Goal: Information Seeking & Learning: Learn about a topic

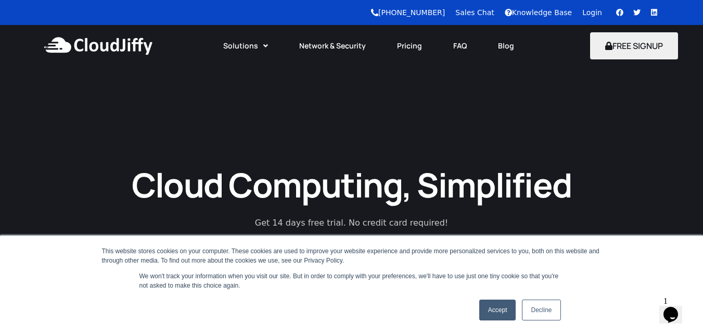
click at [479, 311] on link "Accept" at bounding box center [497, 309] width 37 height 21
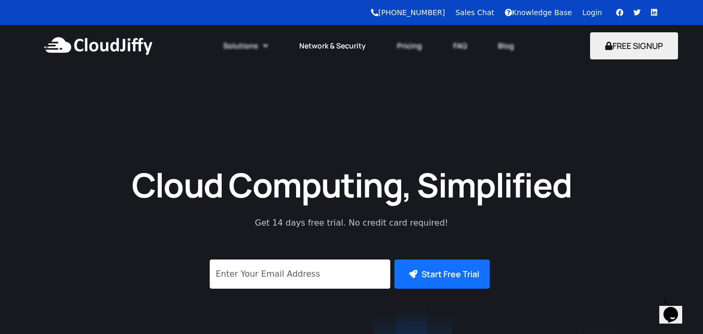
click at [325, 43] on link "Network & Security" at bounding box center [333, 45] width 98 height 23
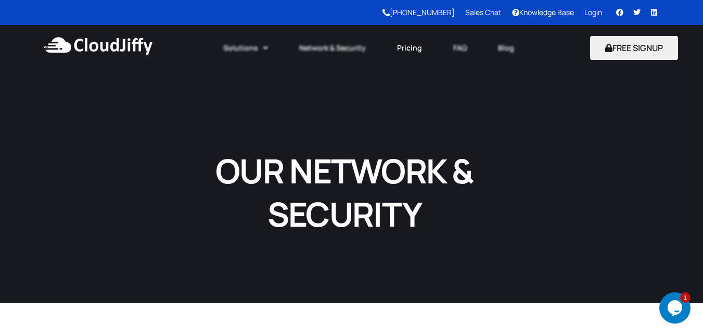
click at [402, 46] on link "Pricing" at bounding box center [409, 47] width 56 height 23
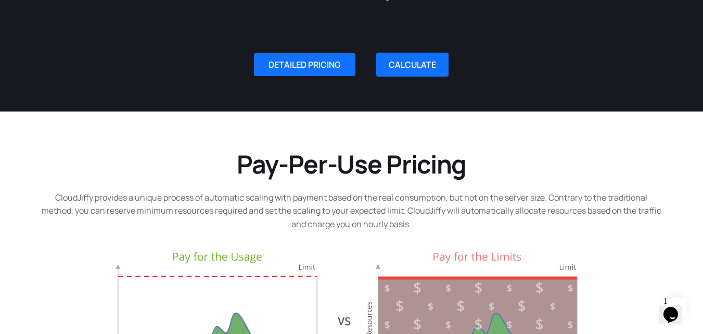
scroll to position [260, 0]
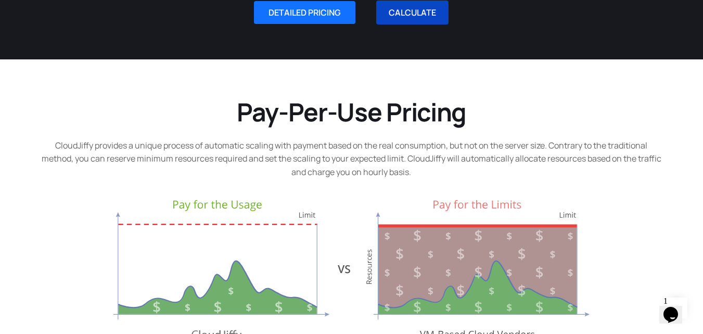
click at [395, 9] on link "CALCULATE" at bounding box center [412, 13] width 72 height 24
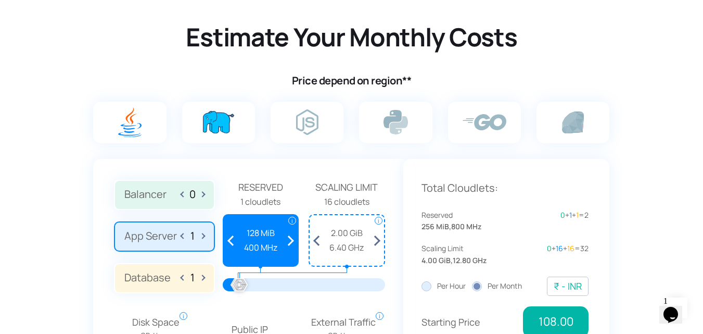
scroll to position [733, 0]
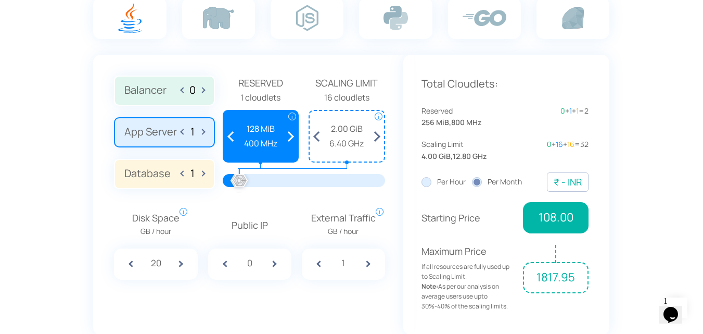
click at [182, 179] on span at bounding box center [184, 173] width 6 height 17
click at [201, 178] on span at bounding box center [201, 173] width 6 height 17
type input "1"
click at [182, 137] on span at bounding box center [184, 131] width 6 height 17
type input "0"
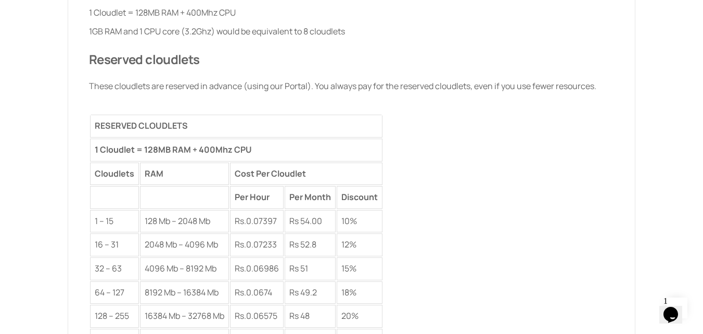
scroll to position [1358, 0]
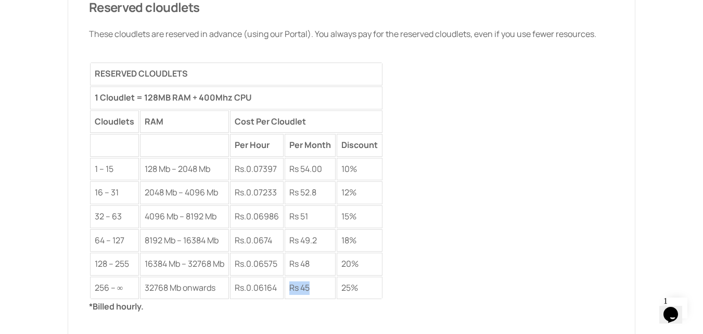
drag, startPoint x: 297, startPoint y: 287, endPoint x: 318, endPoint y: 287, distance: 21.3
click at [318, 287] on td "Rs 45" at bounding box center [310, 287] width 51 height 23
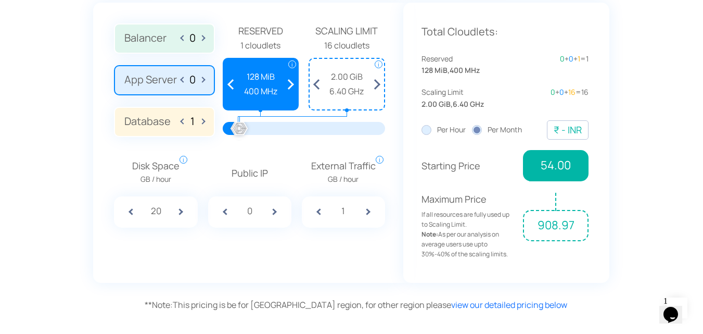
scroll to position [733, 0]
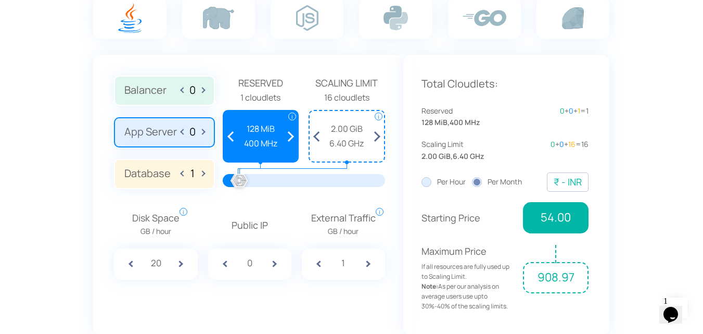
click at [375, 137] on span at bounding box center [376, 136] width 15 height 50
click at [291, 137] on span at bounding box center [290, 136] width 15 height 50
click at [289, 138] on span at bounding box center [290, 136] width 15 height 50
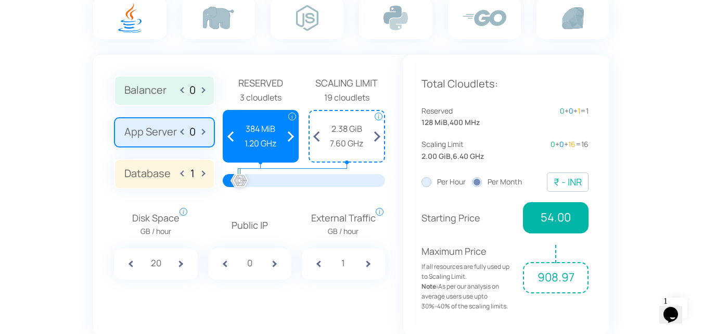
click at [289, 138] on span at bounding box center [290, 136] width 15 height 50
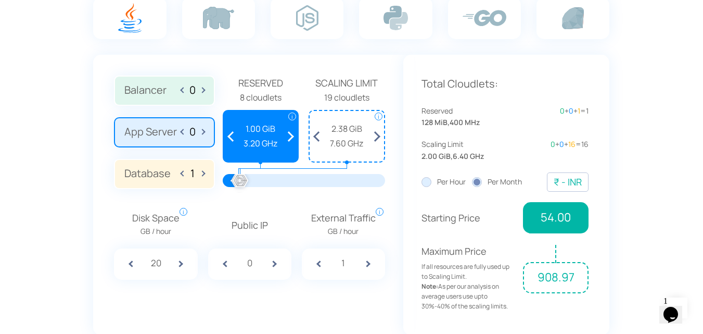
click at [289, 138] on span at bounding box center [290, 136] width 15 height 50
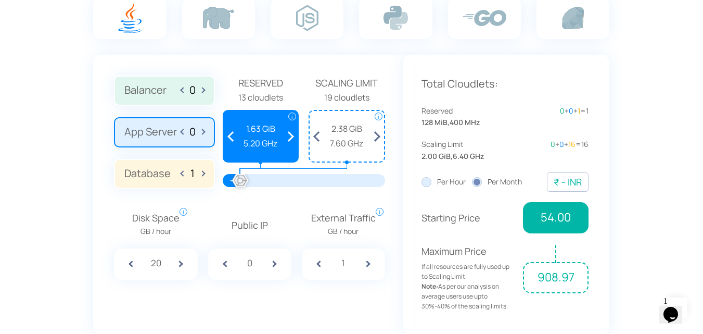
click at [289, 138] on span at bounding box center [290, 136] width 15 height 50
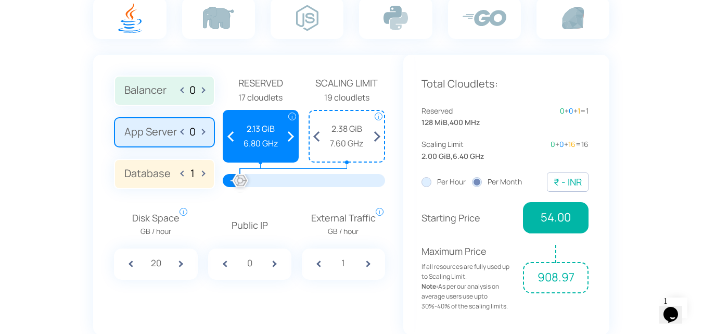
click at [289, 138] on span at bounding box center [290, 136] width 15 height 50
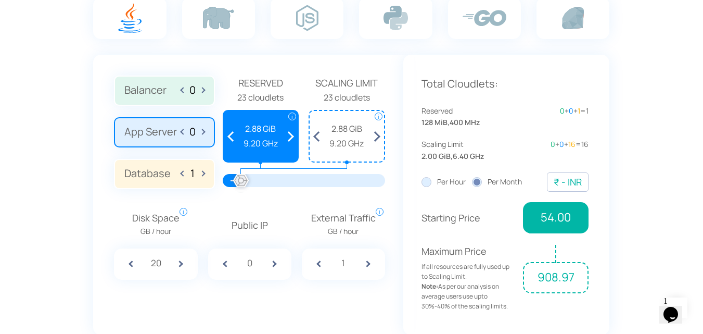
click at [289, 138] on span at bounding box center [290, 136] width 15 height 50
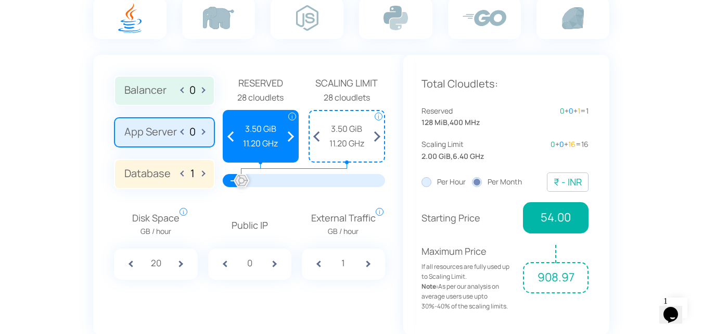
click at [289, 138] on span at bounding box center [290, 136] width 15 height 50
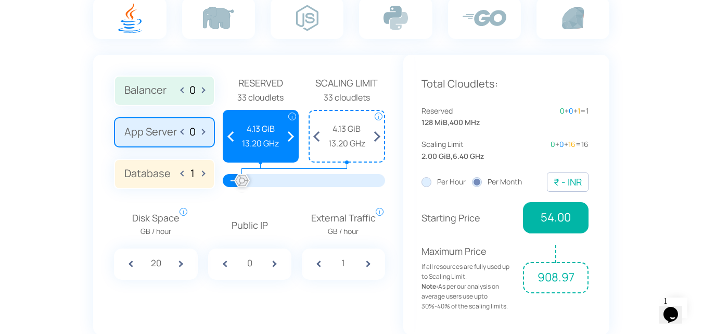
click at [289, 138] on span at bounding box center [290, 136] width 15 height 50
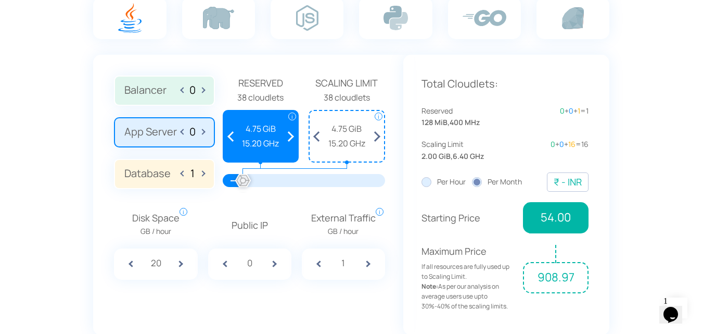
click at [289, 138] on span at bounding box center [290, 136] width 15 height 50
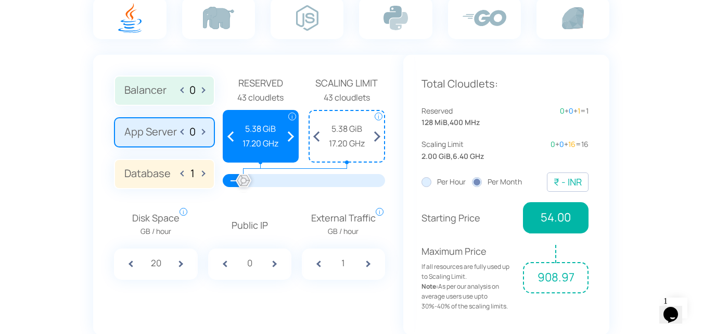
click at [289, 138] on span at bounding box center [290, 136] width 15 height 50
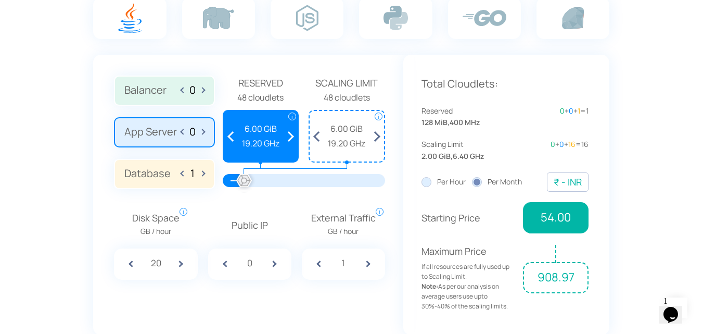
click at [289, 138] on span at bounding box center [290, 136] width 15 height 50
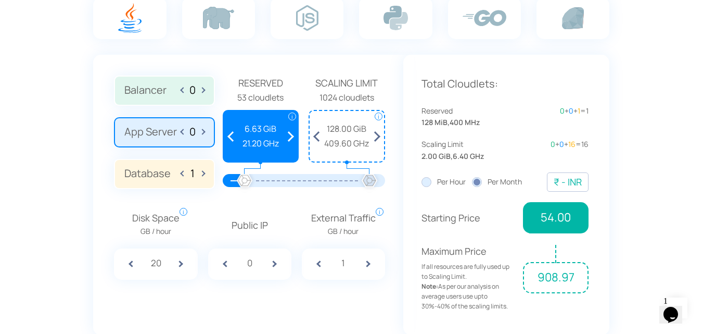
drag, startPoint x: 251, startPoint y: 181, endPoint x: 395, endPoint y: 175, distance: 144.3
click at [394, 177] on div "Balancer 0 App Server 0 Database 1 Reserved 1 cloudlets i i" at bounding box center [248, 195] width 310 height 280
drag, startPoint x: 365, startPoint y: 182, endPoint x: 328, endPoint y: 182, distance: 37.0
click at [328, 182] on div at bounding box center [328, 181] width 23 height 23
click at [297, 137] on span at bounding box center [290, 136] width 15 height 50
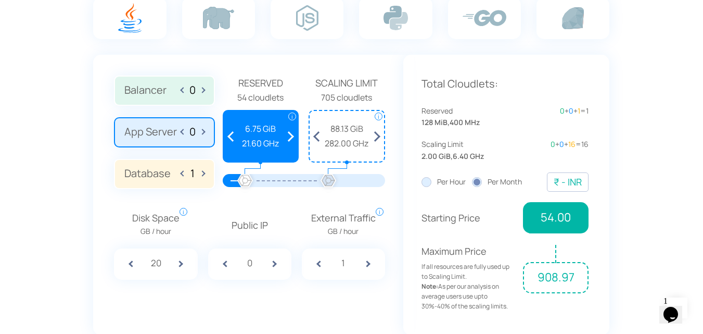
click at [291, 140] on span at bounding box center [290, 136] width 15 height 50
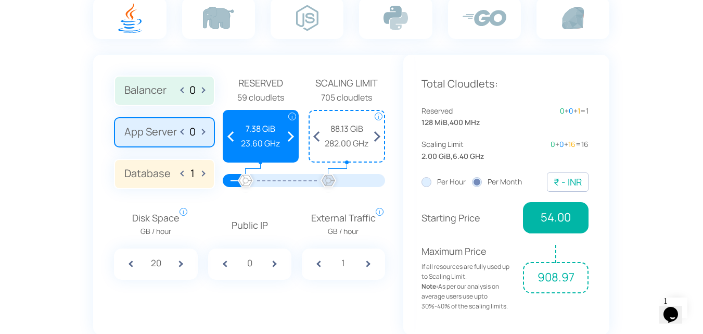
click at [291, 140] on span at bounding box center [290, 136] width 15 height 50
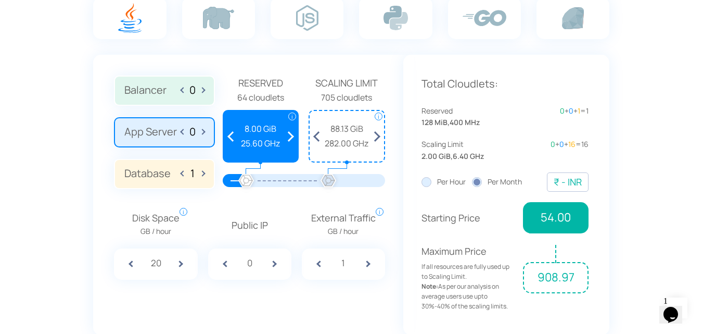
click at [291, 140] on span at bounding box center [290, 136] width 15 height 50
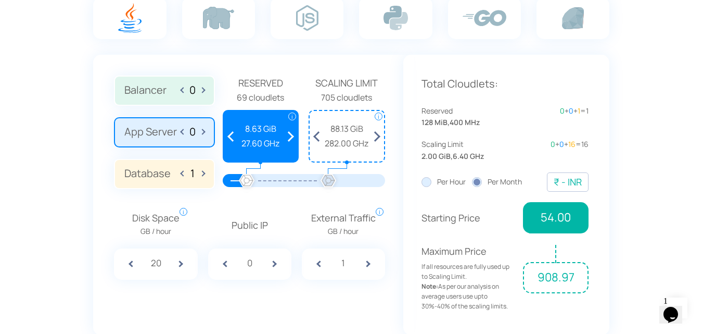
click at [291, 140] on span at bounding box center [290, 136] width 15 height 50
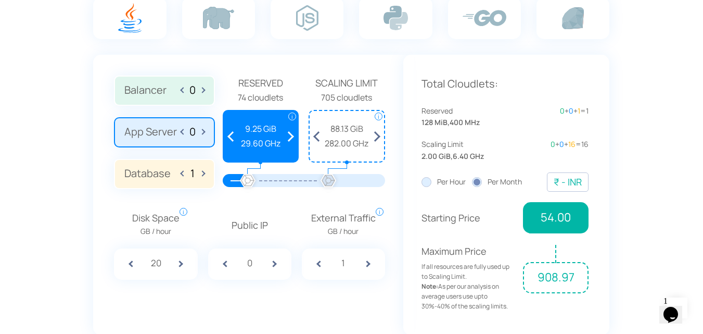
click at [291, 140] on span at bounding box center [290, 136] width 15 height 50
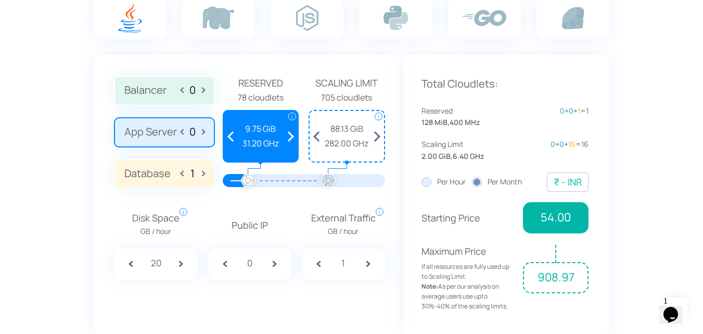
click at [291, 140] on span at bounding box center [290, 136] width 15 height 50
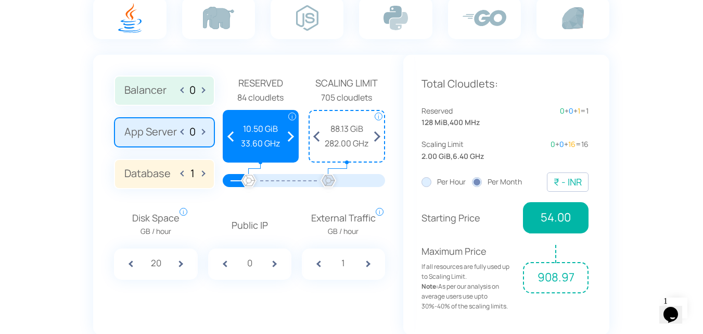
click at [291, 140] on span at bounding box center [290, 136] width 15 height 50
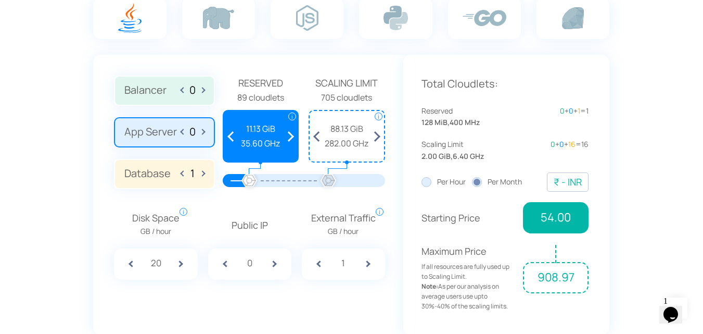
click at [291, 140] on span at bounding box center [290, 136] width 15 height 50
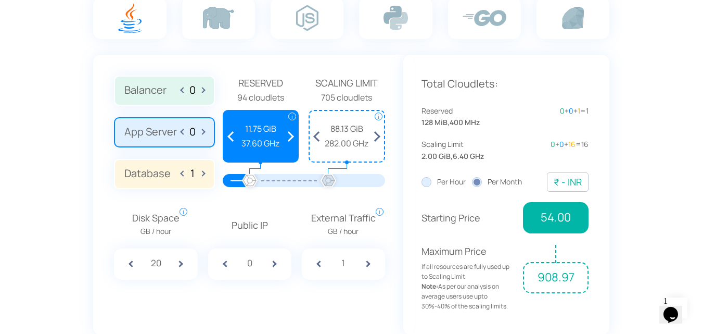
click at [291, 140] on span at bounding box center [290, 136] width 15 height 50
drag, startPoint x: 250, startPoint y: 179, endPoint x: 272, endPoint y: 171, distance: 23.0
click at [272, 171] on div "Reserved 263 cloudlets i Reserved Cloudlets Reserve the cloudlets to pay a fixe…" at bounding box center [304, 135] width 162 height 120
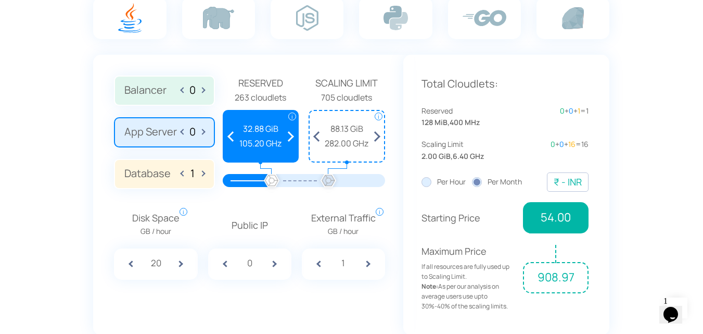
click at [304, 80] on div "Reserved 263 cloudlets i Reserved Cloudlets Reserve the cloudlets to pay a fixe…" at bounding box center [304, 135] width 162 height 120
click at [181, 263] on span at bounding box center [187, 263] width 21 height 31
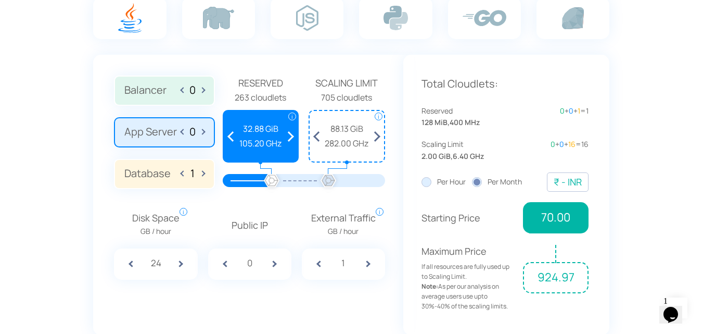
click at [181, 263] on span at bounding box center [187, 263] width 21 height 31
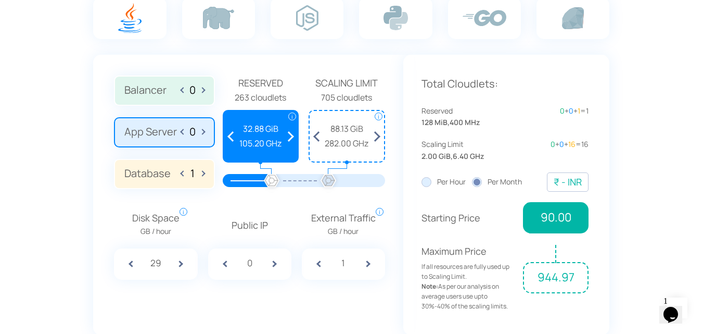
click at [181, 263] on span at bounding box center [187, 263] width 21 height 31
drag, startPoint x: 265, startPoint y: 178, endPoint x: 240, endPoint y: 195, distance: 30.3
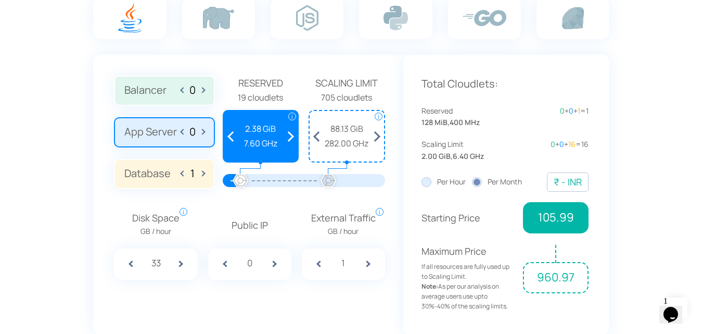
click at [240, 195] on div "Balancer 0 App Server 0 Database 1 Reserved 1 cloudlets i i" at bounding box center [248, 195] width 310 height 280
click at [228, 138] on span at bounding box center [231, 136] width 15 height 50
click at [230, 139] on span at bounding box center [231, 136] width 15 height 50
drag, startPoint x: 333, startPoint y: 180, endPoint x: 276, endPoint y: 204, distance: 61.6
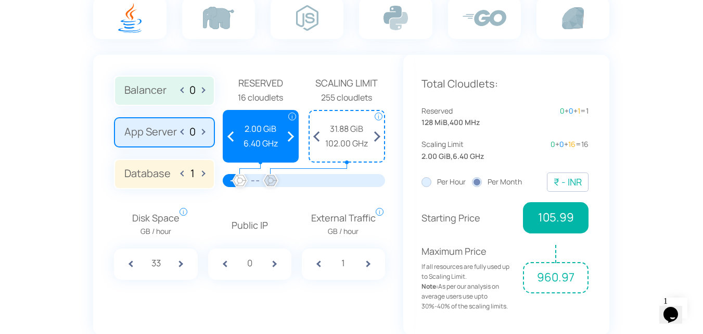
click at [271, 208] on div "Balancer 0 App Server 0 Database 1 Reserved 1 cloudlets i i" at bounding box center [248, 195] width 310 height 280
click at [315, 135] on span at bounding box center [317, 136] width 15 height 50
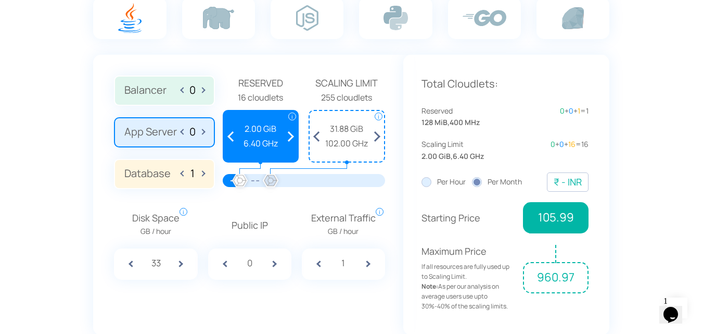
click at [378, 136] on span at bounding box center [376, 136] width 15 height 50
click at [170, 265] on input "33" at bounding box center [156, 263] width 29 height 14
type input "200"
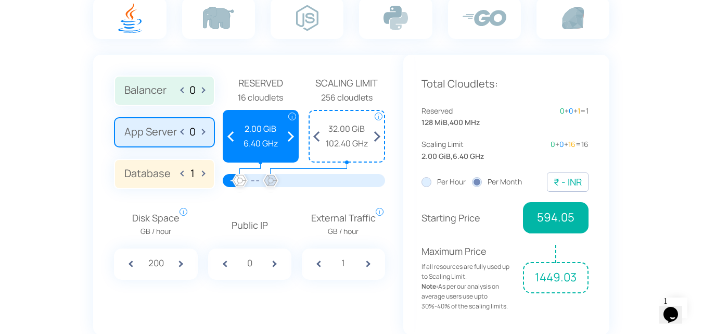
click at [196, 303] on div "Balancer 0 App Server 0 Database 1 Reserved 1 cloudlets i i" at bounding box center [248, 195] width 310 height 280
click at [275, 264] on span at bounding box center [281, 263] width 21 height 31
type input "1"
click at [355, 261] on input "1" at bounding box center [343, 263] width 29 height 14
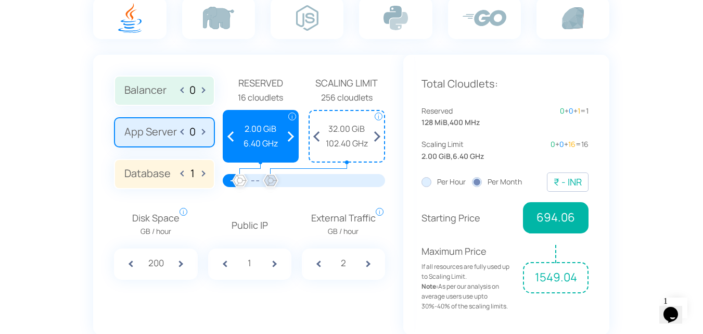
type input "2"
click at [320, 285] on div "Balancer 0 App Server 0 Database 1 Reserved 1 cloudlets i i" at bounding box center [248, 195] width 310 height 280
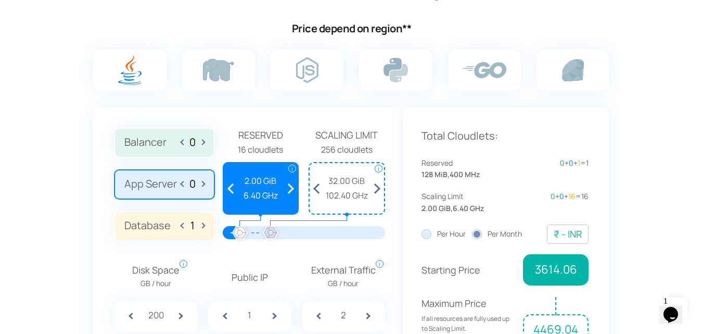
scroll to position [629, 0]
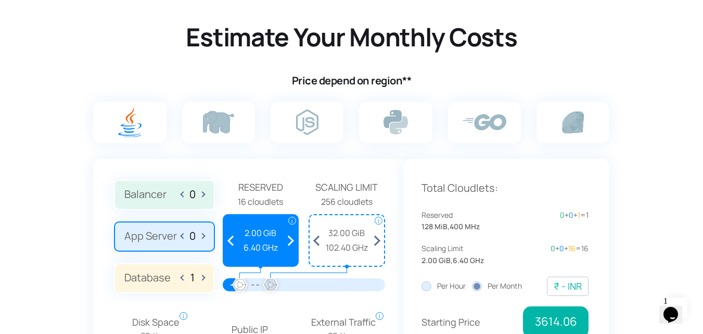
click at [202, 287] on label "Database 1" at bounding box center [164, 278] width 100 height 30
click at [0, 0] on input "Database 1" at bounding box center [0, 0] width 0 height 0
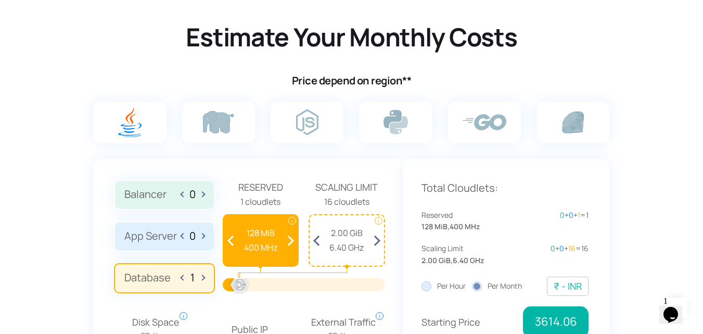
scroll to position [681, 0]
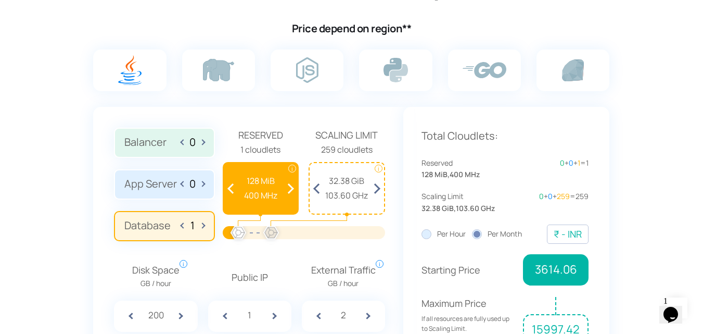
drag, startPoint x: 236, startPoint y: 234, endPoint x: 271, endPoint y: 233, distance: 35.4
click at [271, 233] on div at bounding box center [271, 233] width 23 height 23
click at [320, 191] on span at bounding box center [317, 188] width 15 height 50
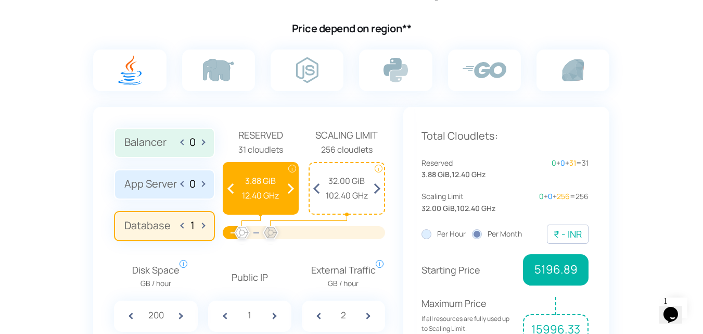
drag, startPoint x: 232, startPoint y: 232, endPoint x: 242, endPoint y: 236, distance: 10.7
click at [242, 236] on div at bounding box center [242, 233] width 23 height 23
click at [291, 190] on span at bounding box center [290, 188] width 15 height 50
click at [328, 242] on div at bounding box center [304, 236] width 162 height 21
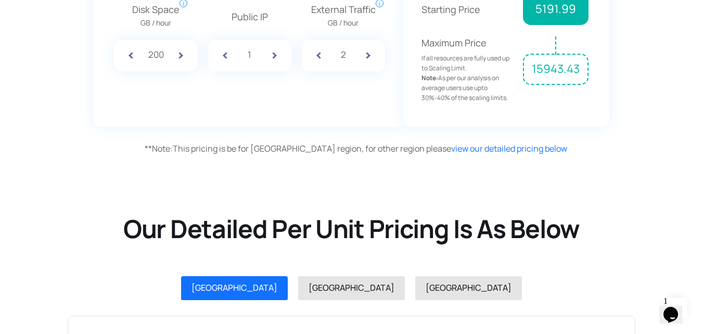
scroll to position [733, 0]
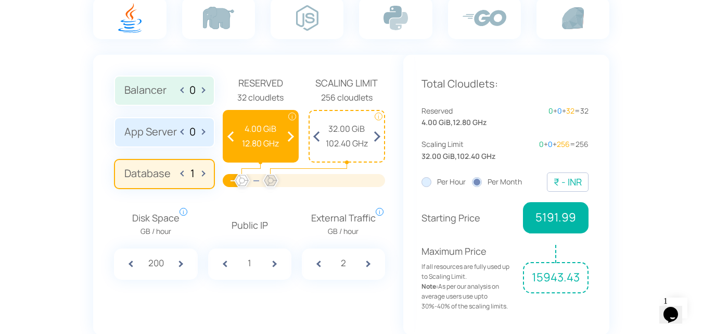
click at [418, 230] on div "Total Cloudlets: Reserved 4.00 GiB , 12.80 GHz 0 + 0 + 32 = 32 Scaling Limit 32…" at bounding box center [506, 195] width 207 height 280
click at [406, 212] on div "Total Cloudlets: Reserved 4.00 GiB , 12.80 GHz 0 + 0 + 32 = 32 Scaling Limit 32…" at bounding box center [506, 195] width 207 height 280
click at [516, 126] on div "Reserved 4.00 GiB , 12.80 GHz 0 + 0 + 32 = 32" at bounding box center [506, 116] width 168 height 23
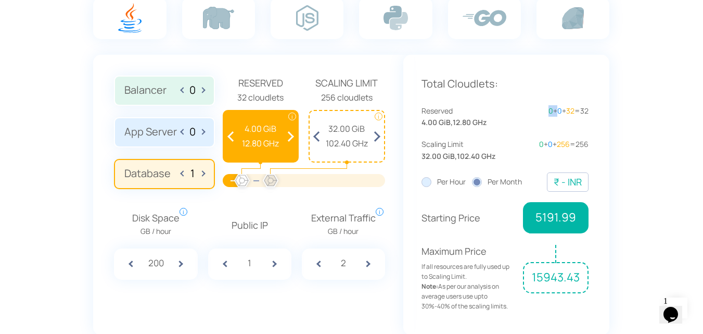
click at [516, 126] on div "Reserved 4.00 GiB , 12.80 GHz 0 + 0 + 32 = 32" at bounding box center [506, 116] width 168 height 23
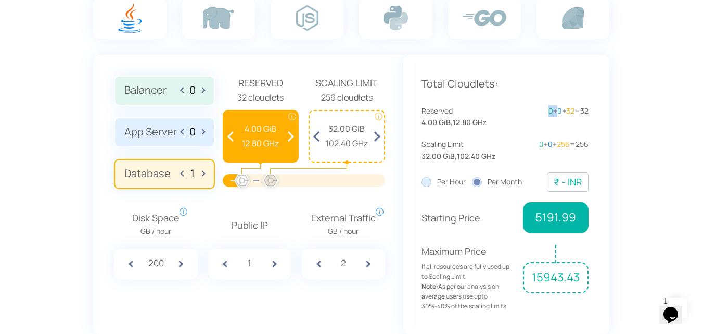
click at [516, 126] on div "Reserved 4.00 GiB , 12.80 GHz 0 + 0 + 32 = 32" at bounding box center [506, 116] width 168 height 23
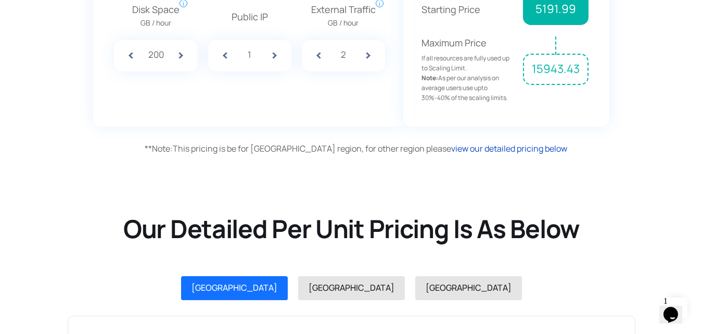
click at [454, 149] on link "view our detailed pricing below" at bounding box center [509, 148] width 116 height 11
click at [449, 209] on div "Our Detailed Per Unit Pricing Is As Below" at bounding box center [351, 229] width 578 height 74
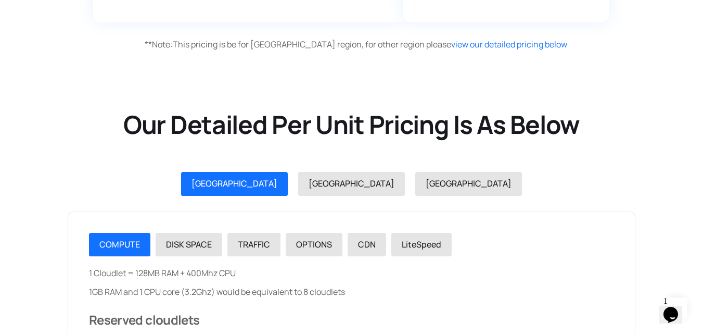
scroll to position [1098, 0]
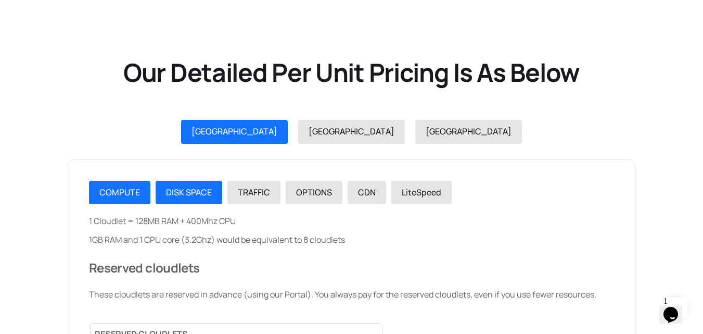
click at [180, 190] on span "DISK SPACE" at bounding box center [189, 191] width 46 height 11
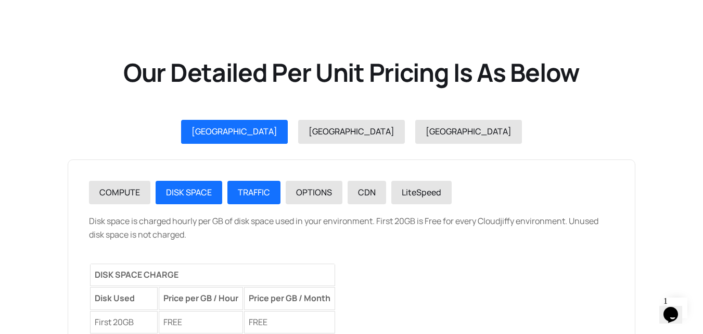
click at [250, 184] on link "TRAFFIC" at bounding box center [253, 193] width 53 height 24
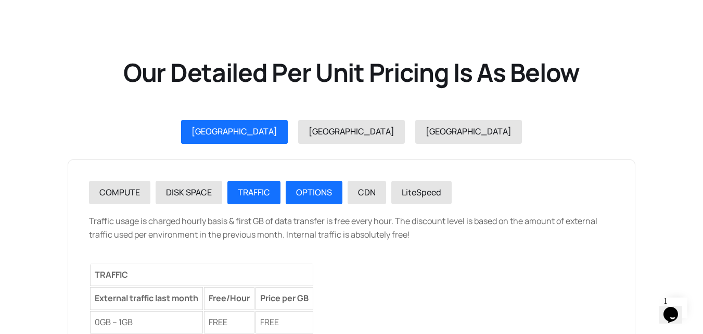
click at [335, 184] on link "OPTIONS" at bounding box center [314, 193] width 57 height 24
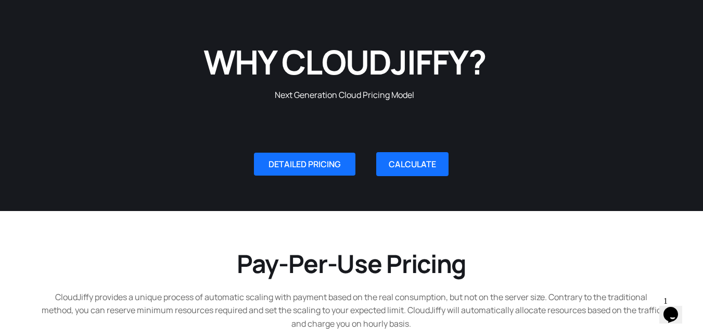
scroll to position [0, 0]
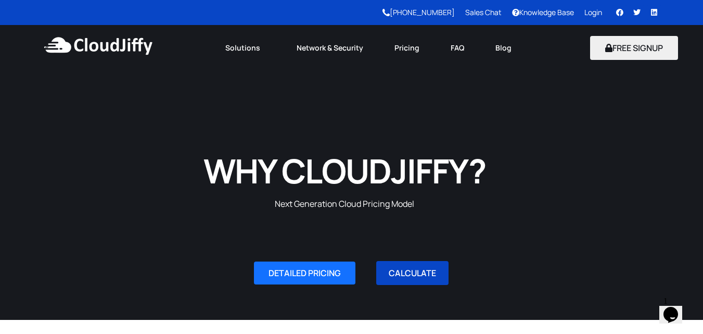
click at [403, 273] on link "CALCULATE" at bounding box center [412, 273] width 72 height 24
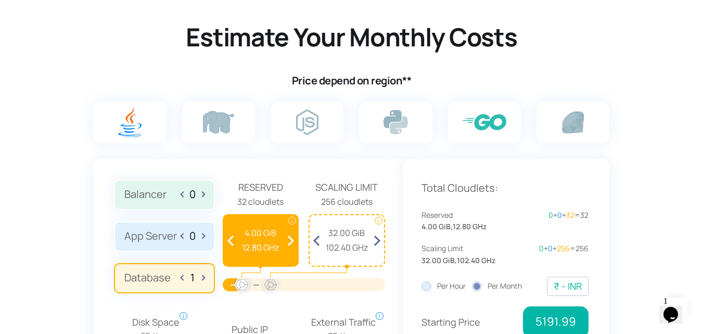
click at [493, 127] on img at bounding box center [485, 122] width 44 height 16
click at [0, 0] on input "radio" at bounding box center [0, 0] width 0 height 0
click at [309, 116] on img at bounding box center [307, 122] width 22 height 26
click at [0, 0] on input "radio" at bounding box center [0, 0] width 0 height 0
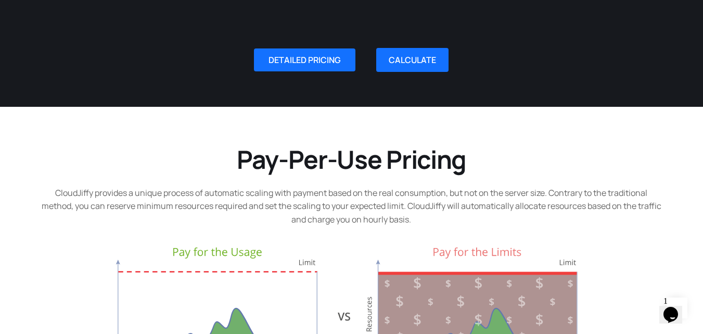
scroll to position [5, 0]
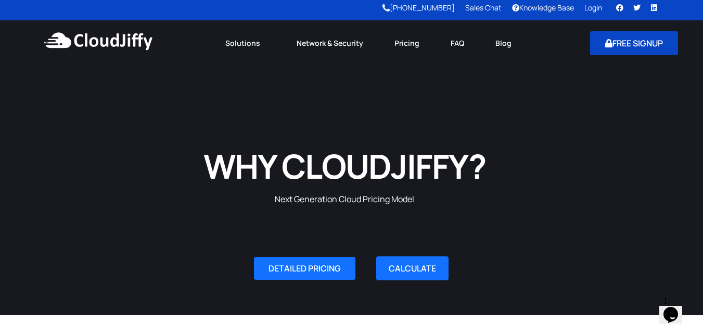
click at [631, 40] on button "FREE SIGNUP" at bounding box center [634, 43] width 88 height 24
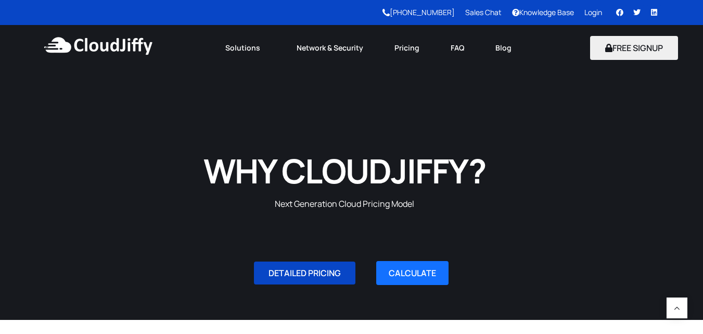
click at [262, 261] on link "DETAILED PRICING" at bounding box center [304, 272] width 101 height 23
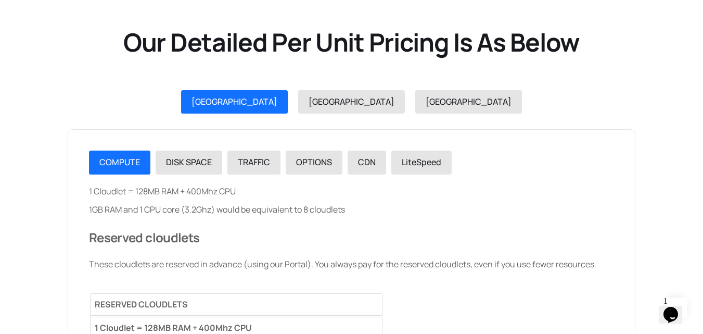
scroll to position [1047, 0]
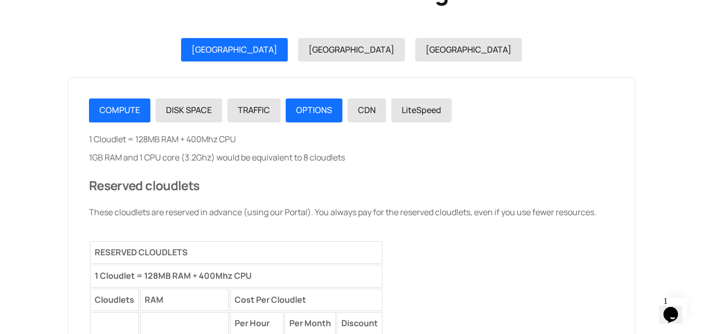
click at [322, 108] on span "OPTIONS" at bounding box center [314, 109] width 36 height 11
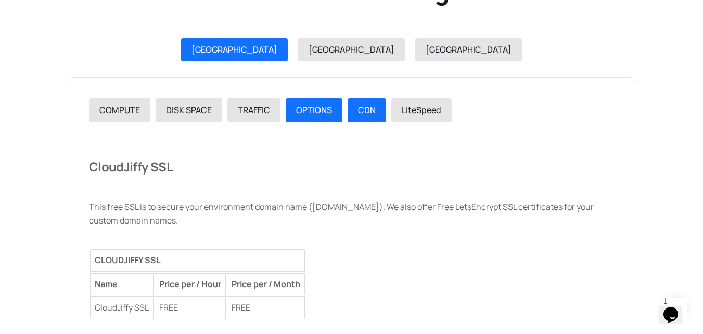
click at [372, 108] on span "CDN" at bounding box center [367, 109] width 18 height 11
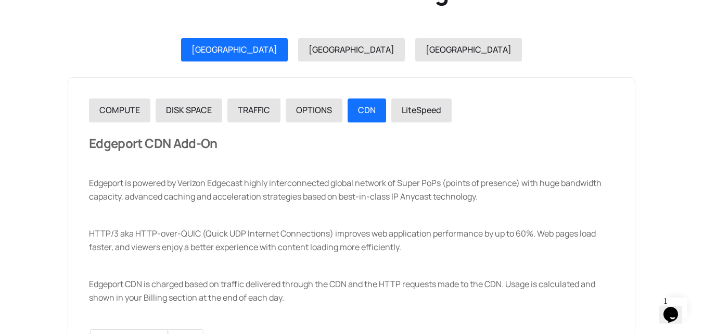
scroll to position [1255, 0]
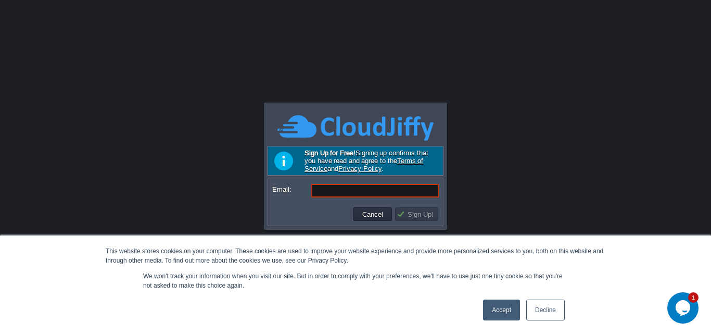
click at [540, 307] on link "Decline" at bounding box center [545, 309] width 39 height 21
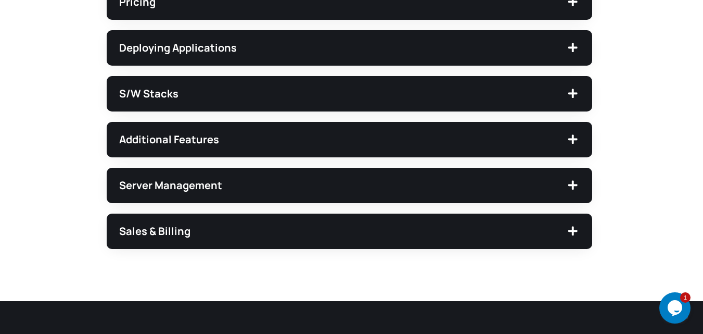
scroll to position [312, 0]
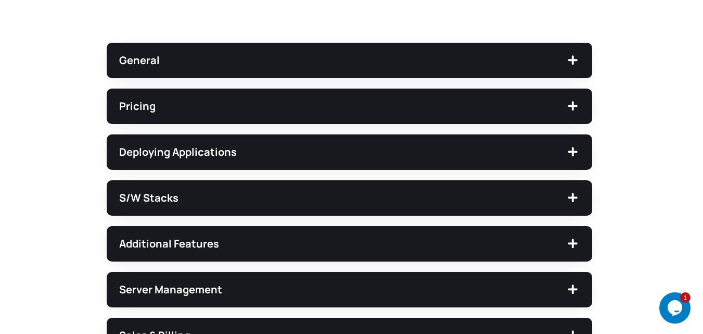
click at [571, 108] on icon at bounding box center [573, 106] width 13 height 10
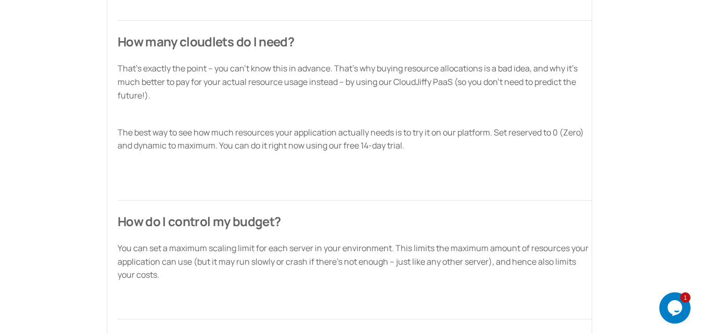
scroll to position [1041, 0]
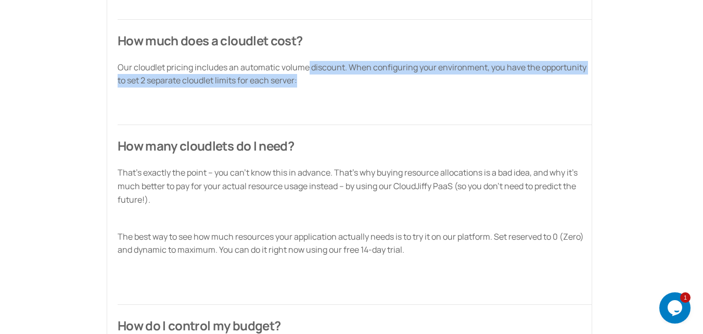
drag, startPoint x: 308, startPoint y: 67, endPoint x: 418, endPoint y: 83, distance: 112.1
click at [418, 83] on p "Our cloudlet pricing includes an automatic volume discount. When configuring yo…" at bounding box center [355, 74] width 474 height 27
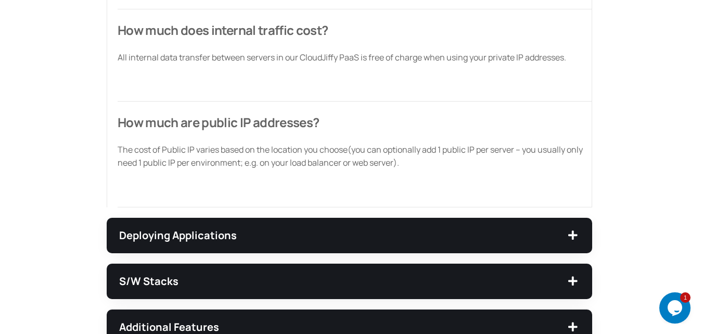
scroll to position [1822, 0]
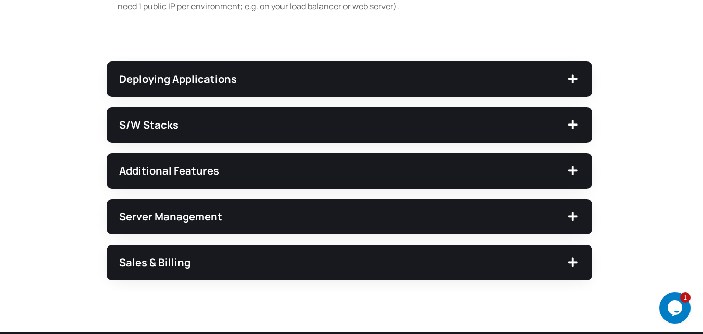
click at [552, 215] on span "Server Management" at bounding box center [343, 216] width 448 height 10
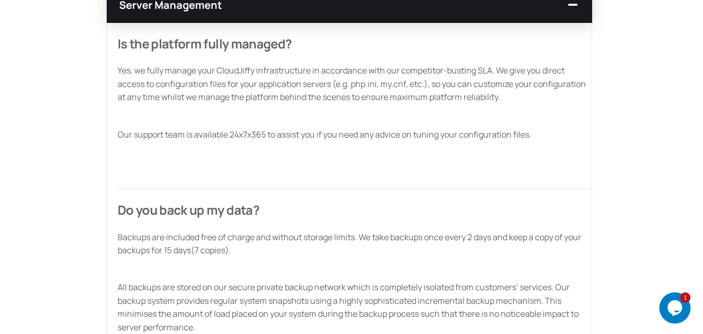
scroll to position [701, 0]
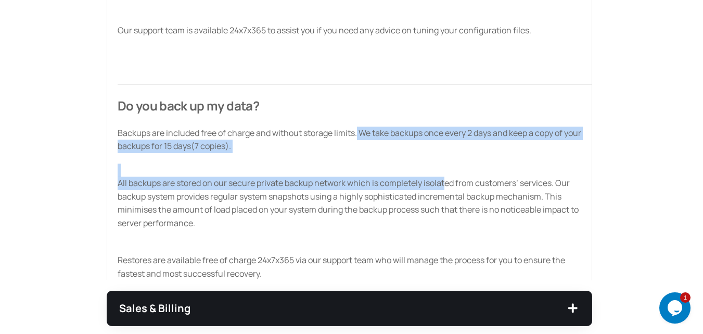
drag, startPoint x: 358, startPoint y: 130, endPoint x: 446, endPoint y: 186, distance: 104.2
click at [446, 186] on div "Is the platform fully managed? Yes, we fully manage your CloudJiffy infrastruct…" at bounding box center [350, 99] width 486 height 361
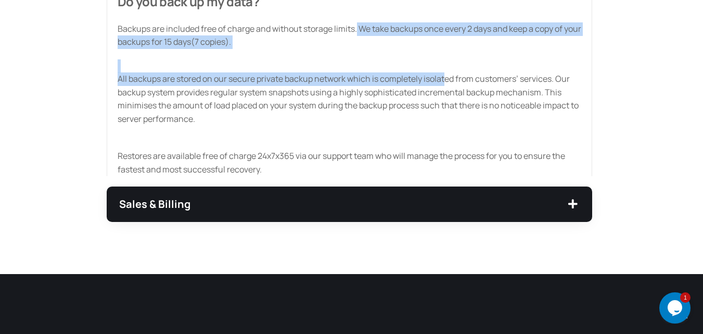
scroll to position [857, 0]
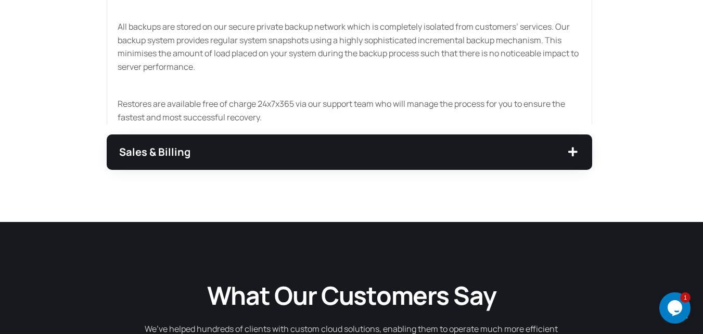
click at [568, 140] on div "Sales & Billing" at bounding box center [350, 151] width 486 height 35
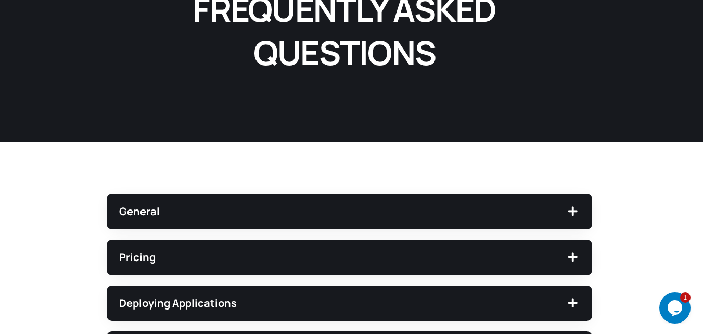
scroll to position [0, 0]
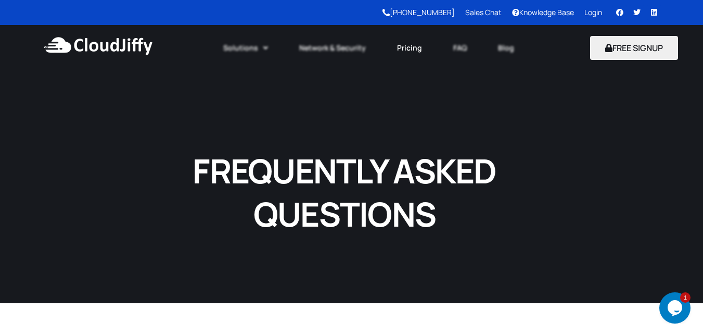
click at [410, 48] on link "Pricing" at bounding box center [409, 47] width 56 height 23
